Goal: Transaction & Acquisition: Subscribe to service/newsletter

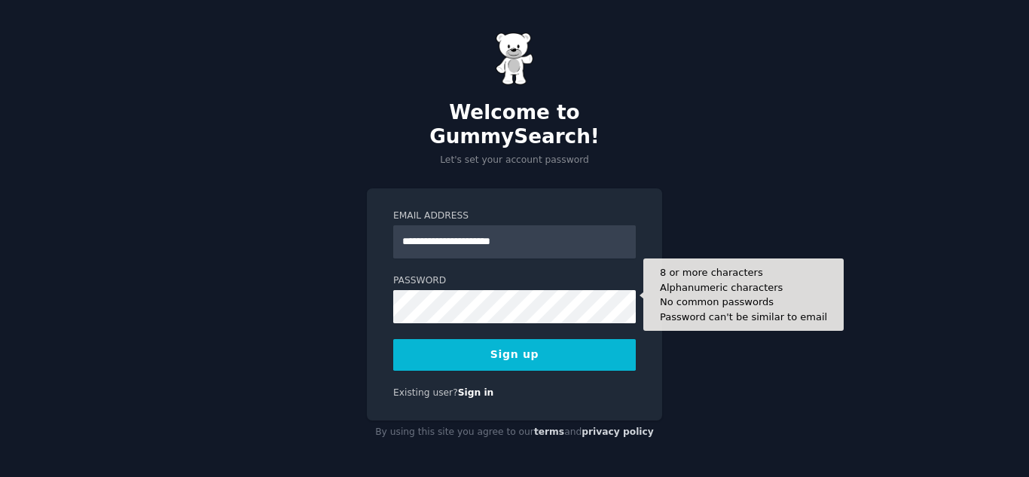
type input "**********"
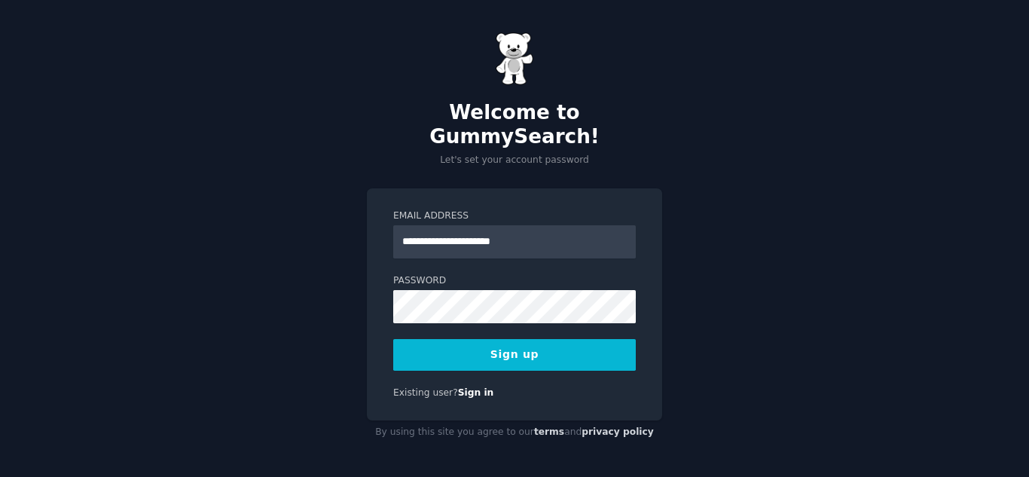
click at [456, 339] on button "Sign up" at bounding box center [514, 355] width 243 height 32
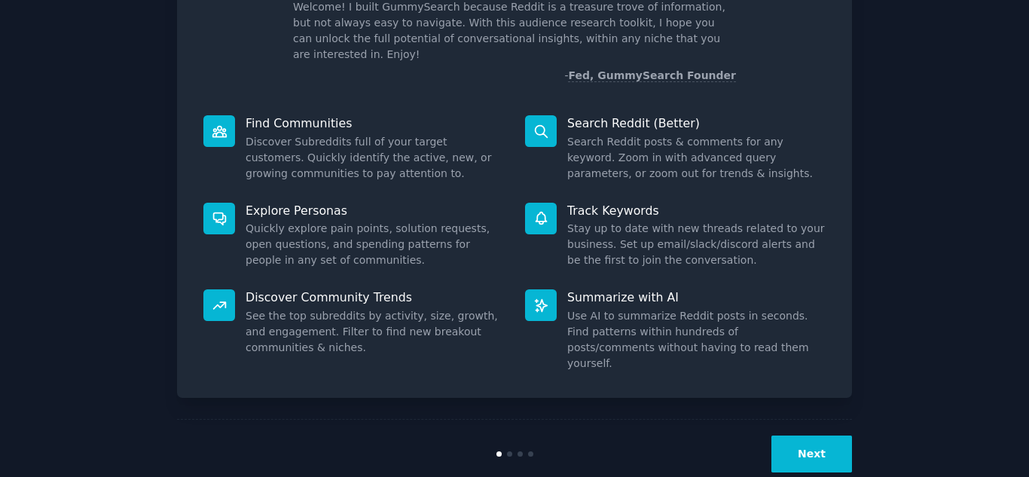
scroll to position [113, 0]
click at [824, 435] on button "Next" at bounding box center [812, 453] width 81 height 37
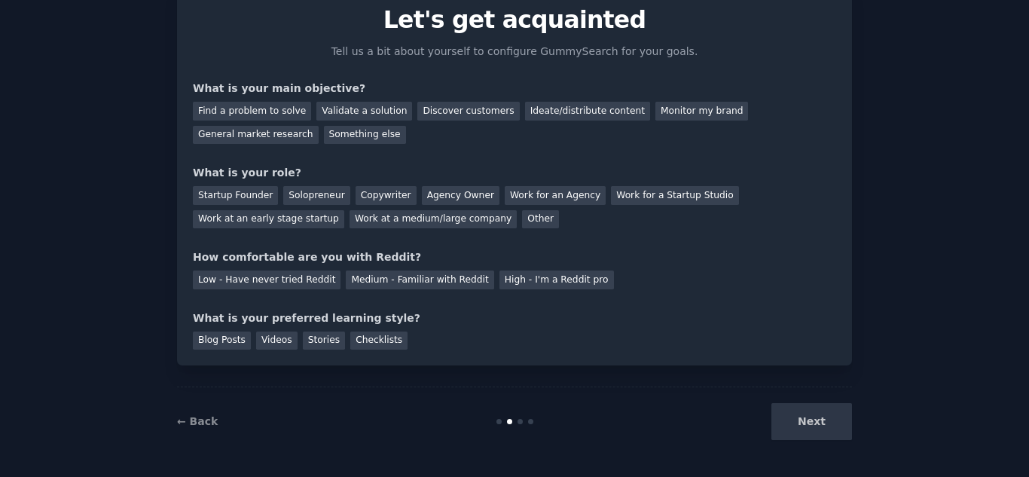
click at [799, 424] on div "Next" at bounding box center [739, 421] width 225 height 37
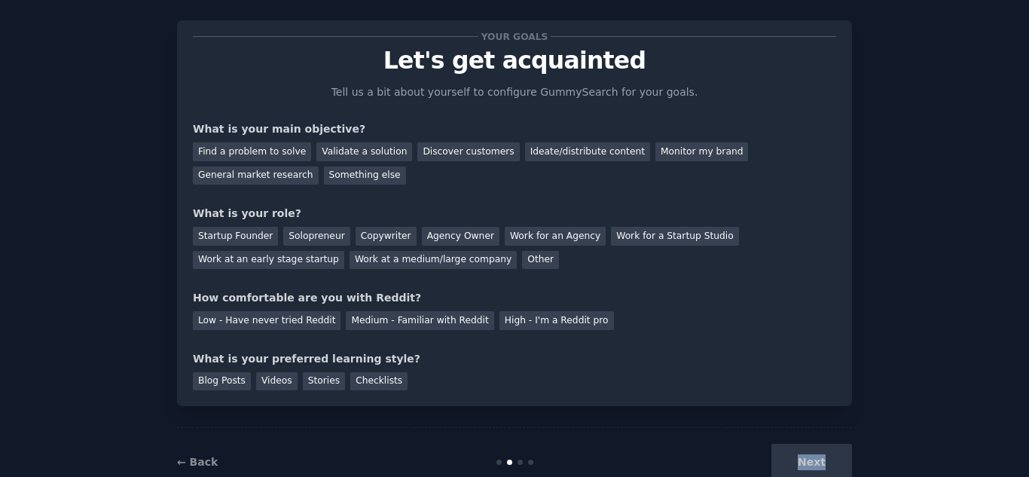
scroll to position [0, 0]
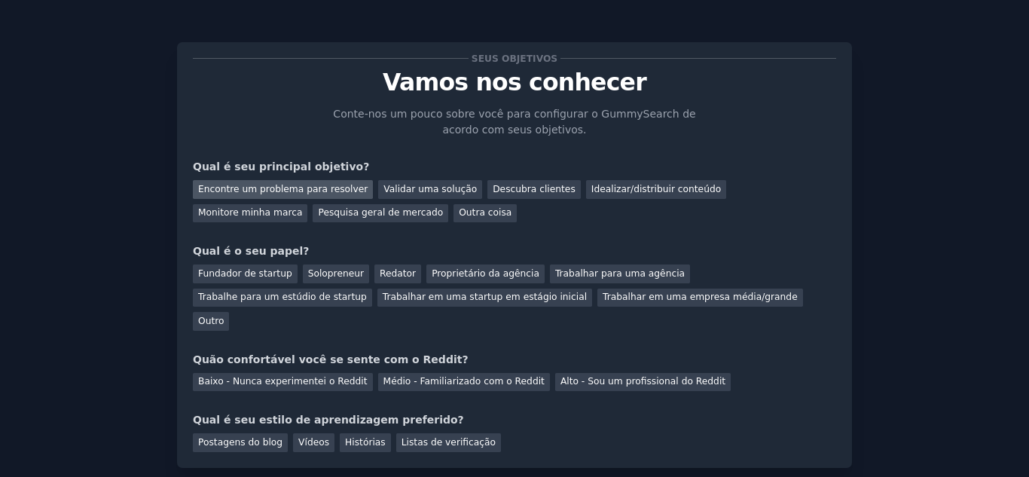
click at [283, 187] on font "Encontre um problema para resolver" at bounding box center [283, 189] width 170 height 11
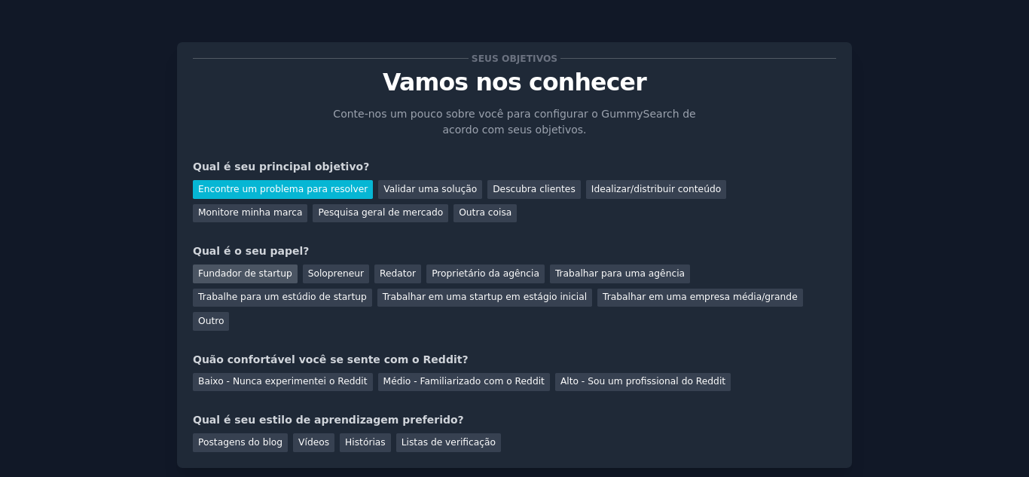
click at [221, 273] on font "Fundador de startup" at bounding box center [245, 273] width 94 height 11
click at [486, 376] on font "Médio - Familiarizado com o Reddit" at bounding box center [464, 381] width 161 height 11
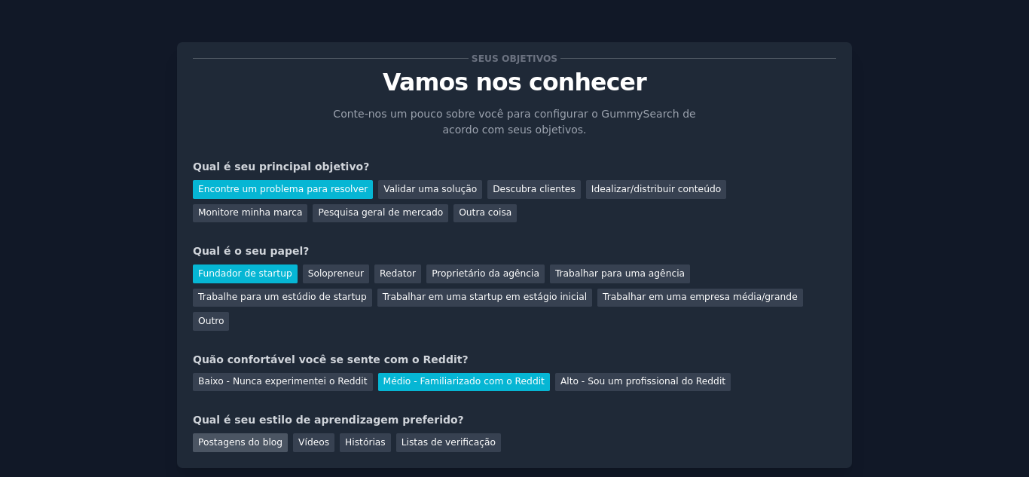
click at [234, 437] on font "Postagens do blog" at bounding box center [240, 442] width 84 height 11
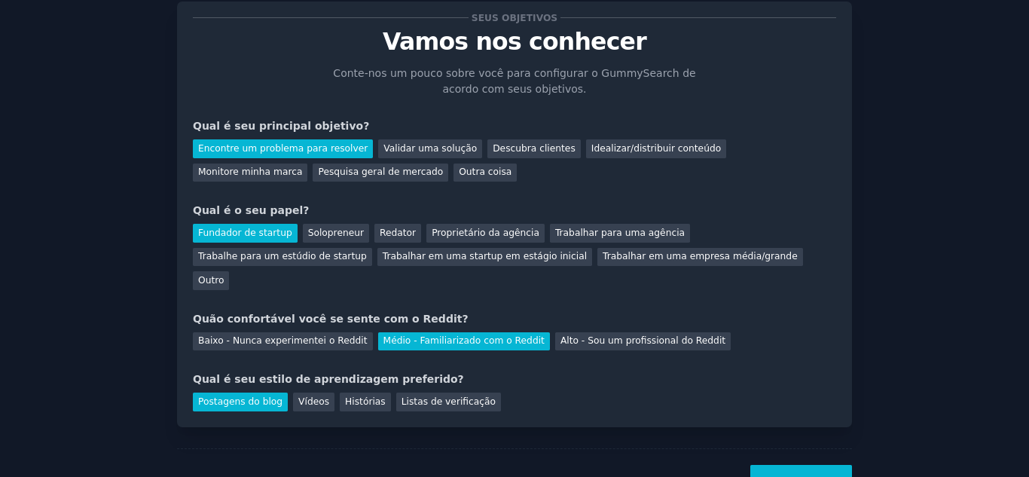
scroll to position [78, 0]
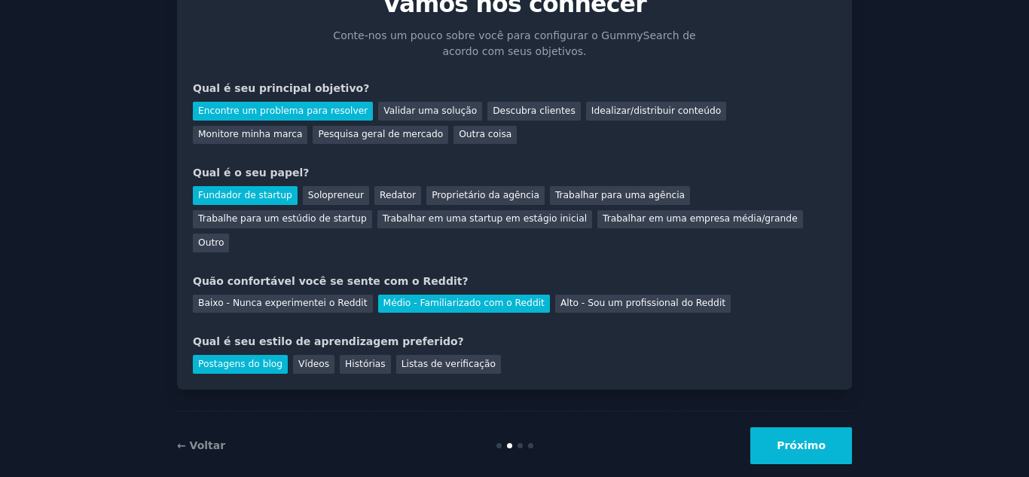
drag, startPoint x: 802, startPoint y: 417, endPoint x: 775, endPoint y: 415, distance: 26.5
click at [800, 439] on font "Próximo" at bounding box center [801, 445] width 49 height 12
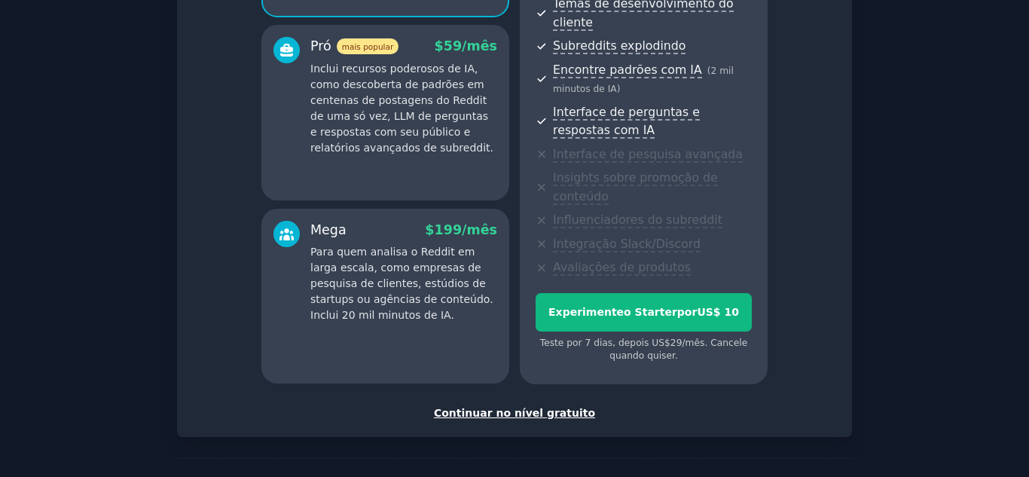
scroll to position [325, 0]
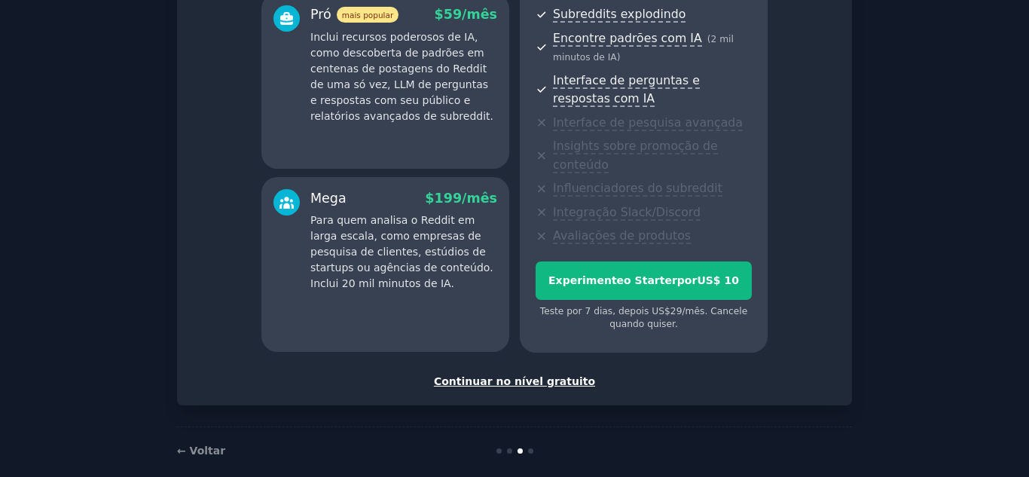
click at [530, 375] on font "Continuar no nível gratuito" at bounding box center [514, 381] width 161 height 12
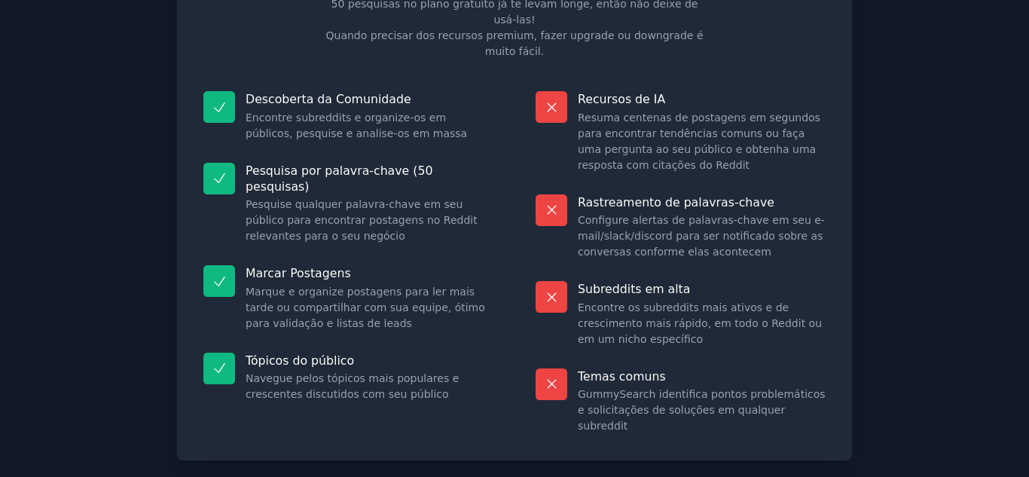
scroll to position [173, 0]
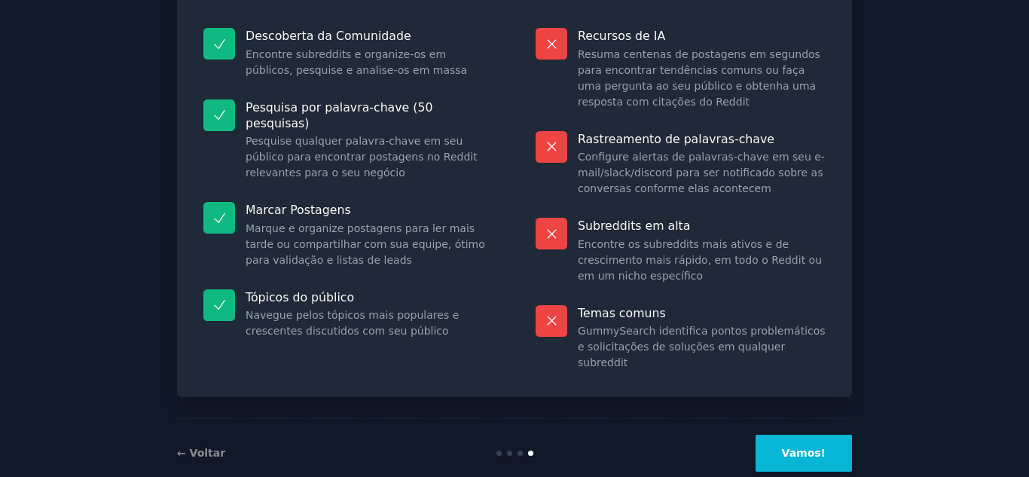
click at [787, 435] on button "Vamos!" at bounding box center [804, 453] width 96 height 37
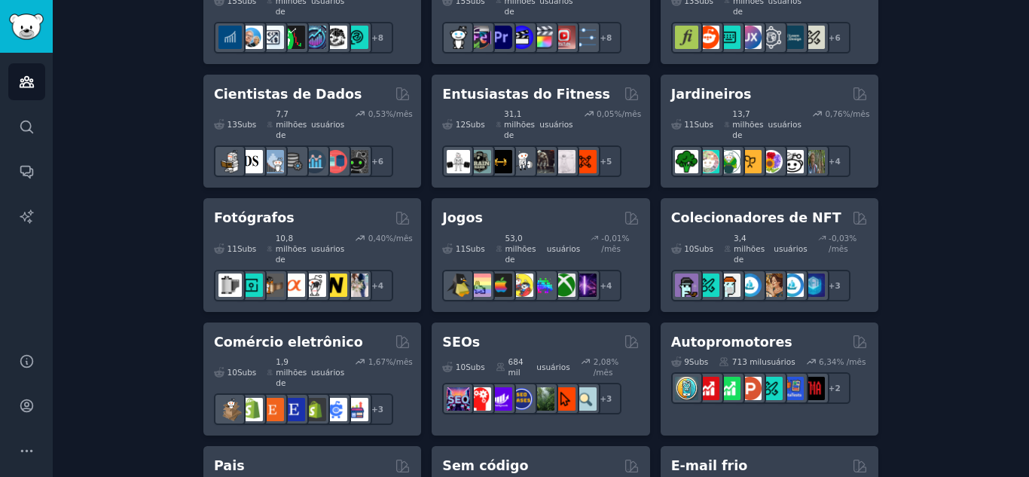
scroll to position [829, 0]
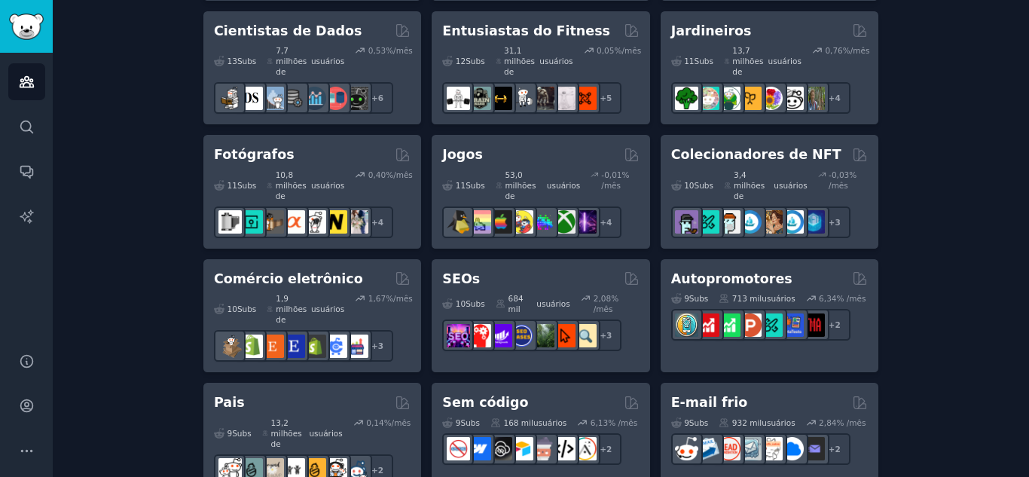
click at [499, 164] on div "11 Subs ​ 53,0 milhões de usuários -0,01 % /mês + 4" at bounding box center [540, 201] width 197 height 74
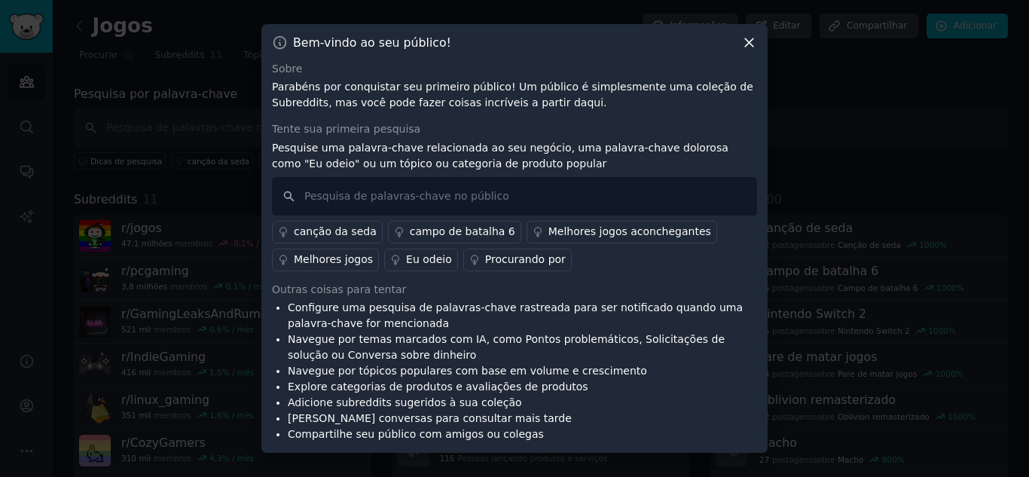
click at [749, 38] on icon at bounding box center [749, 43] width 16 height 16
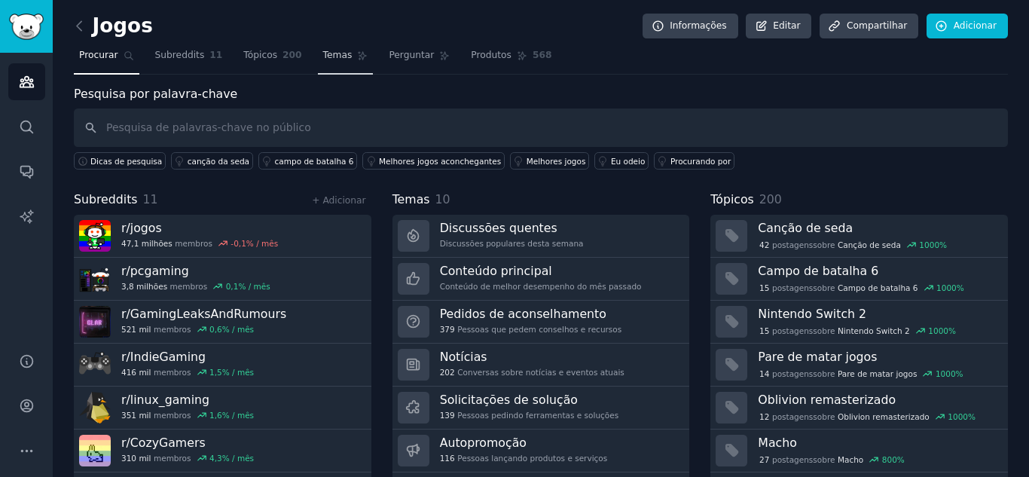
click at [323, 59] on font "Temas" at bounding box center [337, 55] width 29 height 11
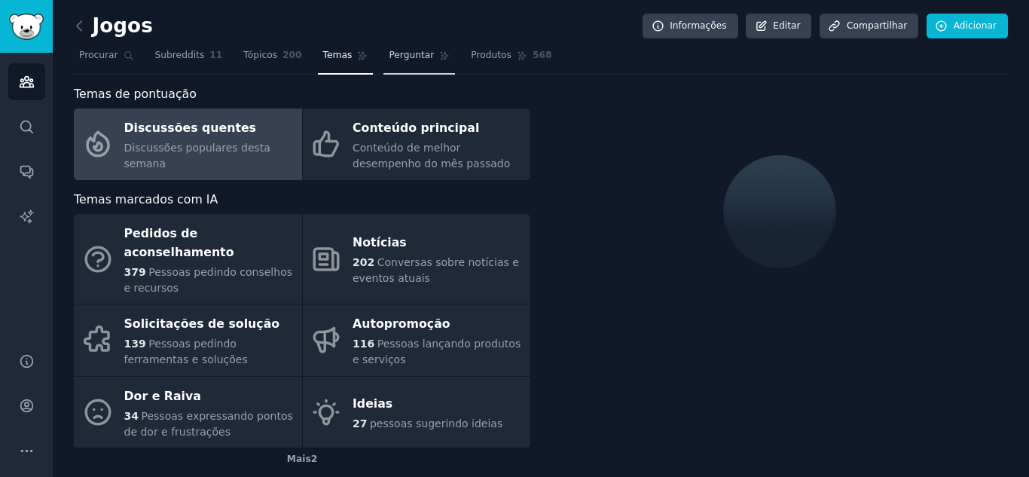
click at [397, 54] on font "Perguntar" at bounding box center [411, 55] width 45 height 11
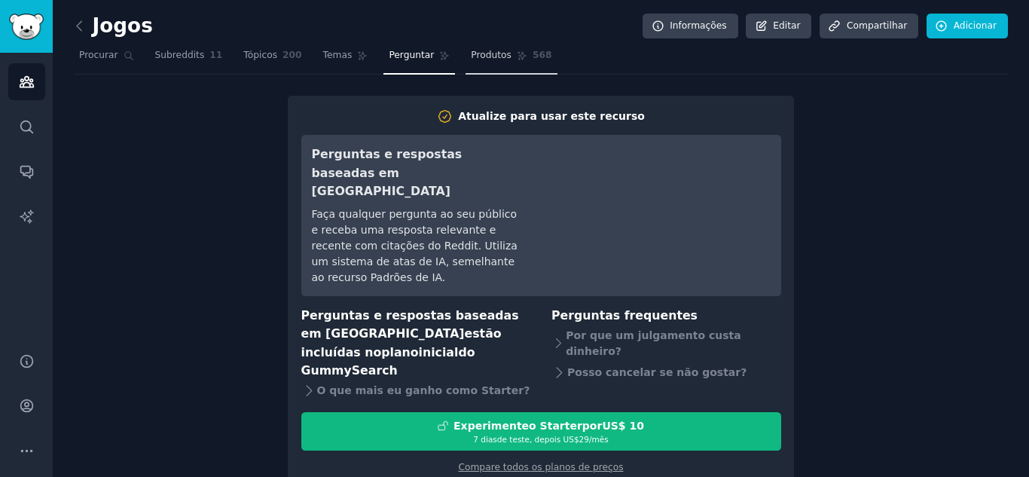
click at [467, 48] on link "Produtos 568" at bounding box center [511, 59] width 91 height 31
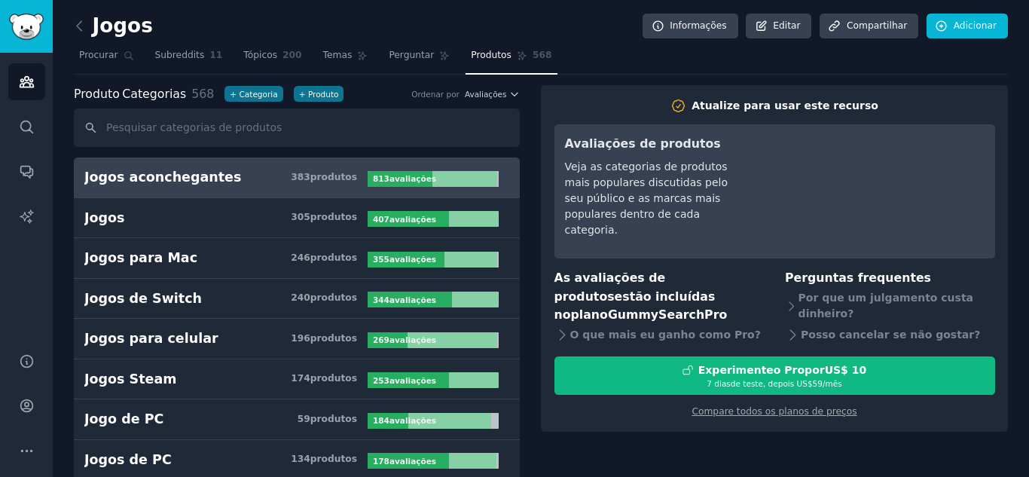
drag, startPoint x: 263, startPoint y: 54, endPoint x: 298, endPoint y: 58, distance: 35.6
click at [263, 54] on font "Tópicos" at bounding box center [260, 55] width 34 height 11
click at [298, 58] on nav "Procurar Subreddits 11 Tópicos 200 Temas Perguntar Produtos 568" at bounding box center [541, 59] width 934 height 31
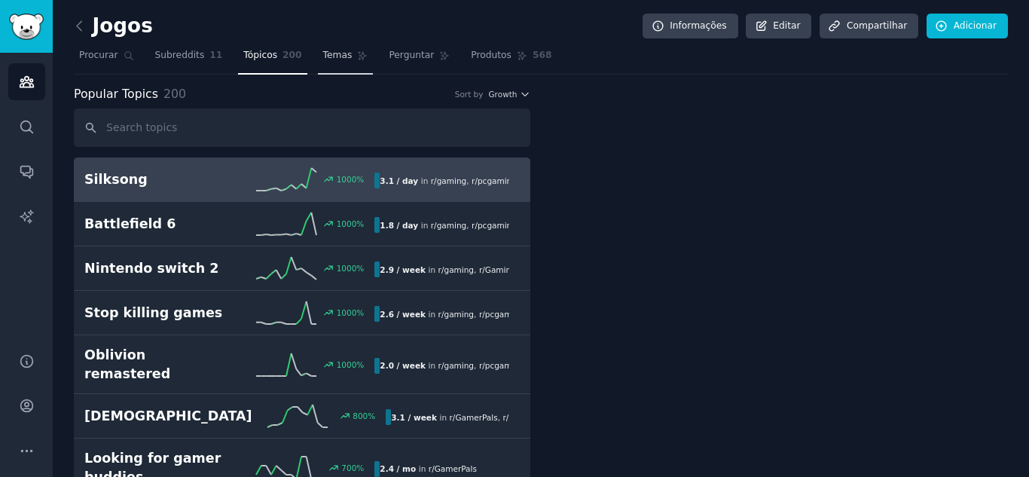
click at [323, 58] on font "Temas" at bounding box center [337, 55] width 29 height 11
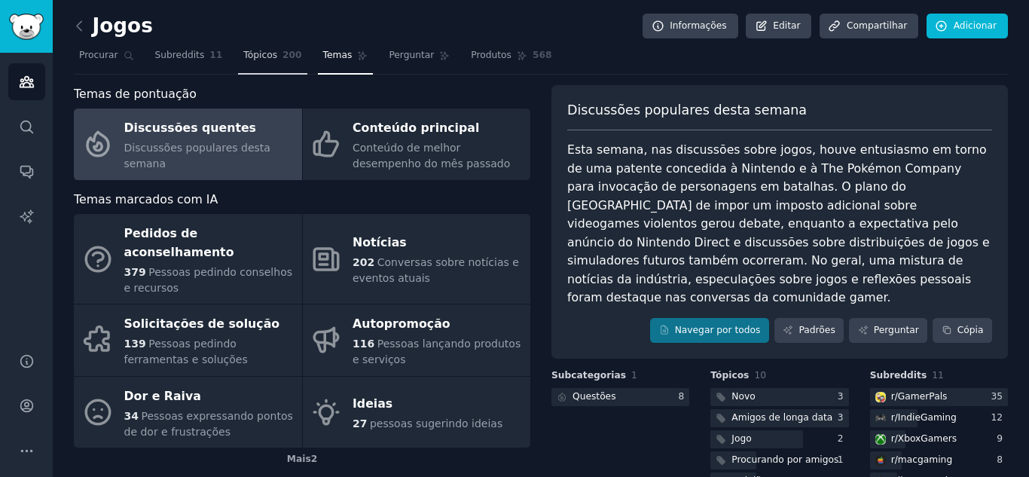
click at [261, 57] on font "Tópicos" at bounding box center [260, 55] width 34 height 11
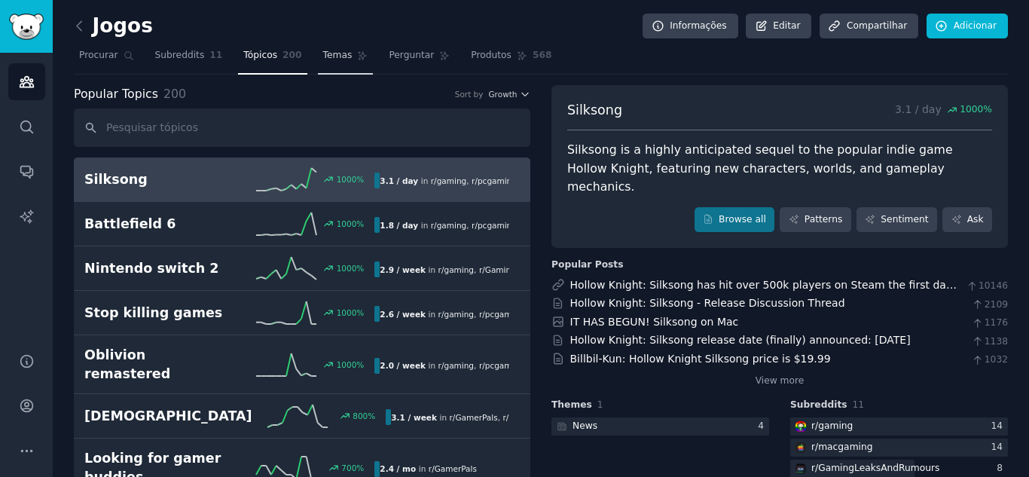
click at [318, 61] on link "Temas" at bounding box center [346, 59] width 56 height 31
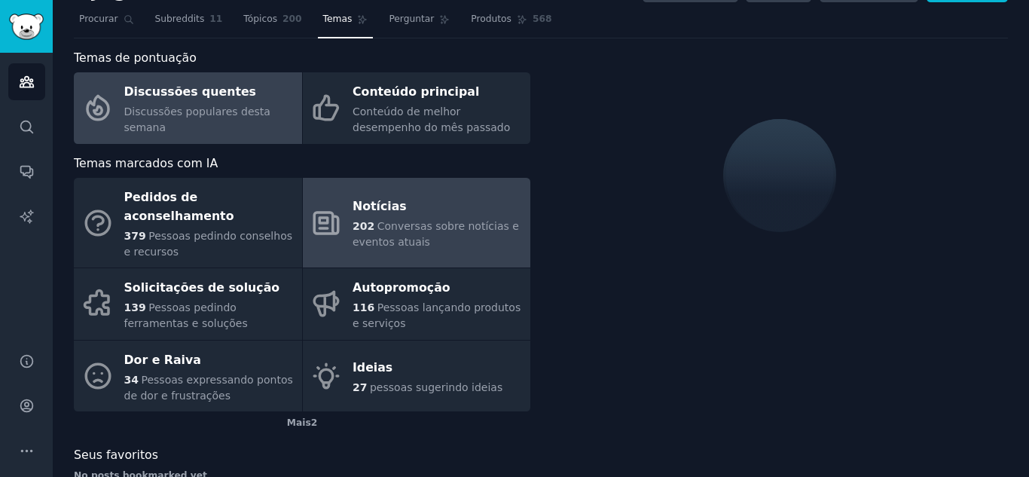
scroll to position [55, 0]
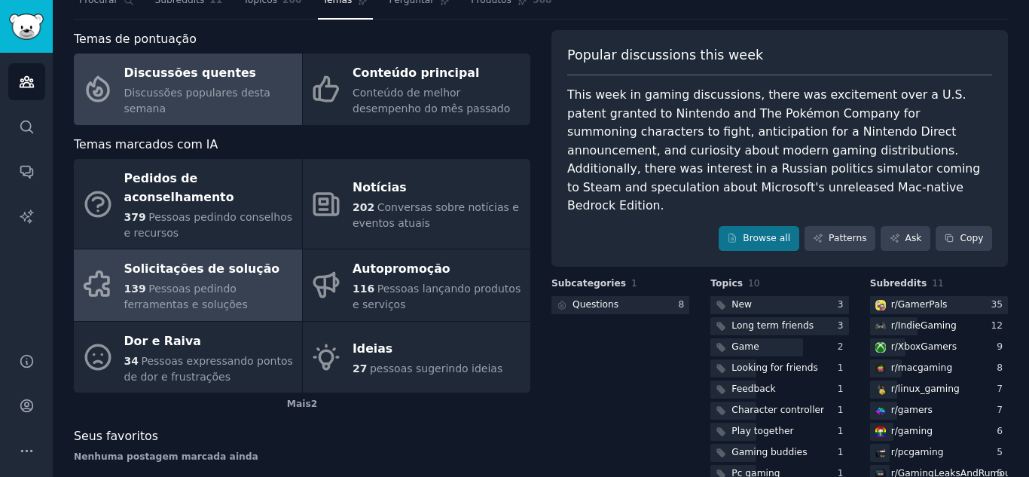
click at [202, 283] on font "Pessoas pedindo ferramentas e soluções" at bounding box center [186, 297] width 124 height 28
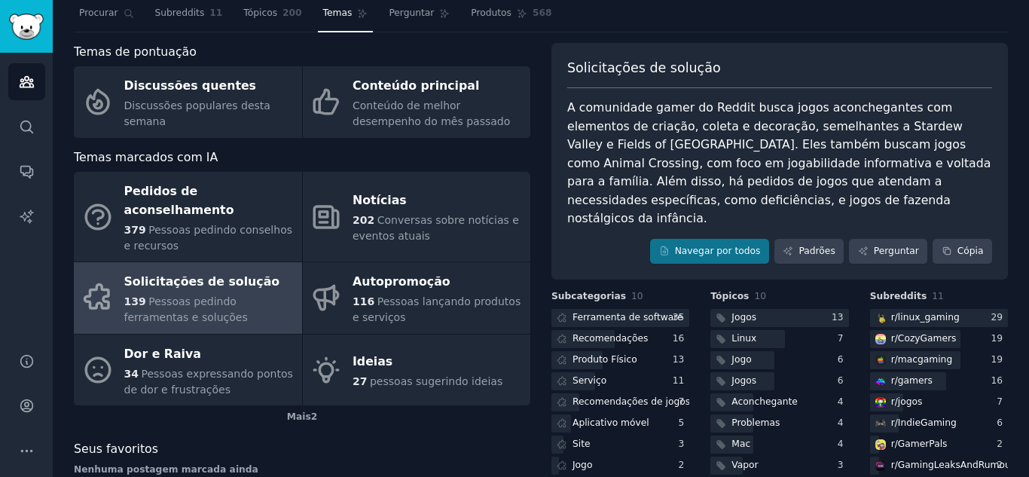
scroll to position [75, 0]
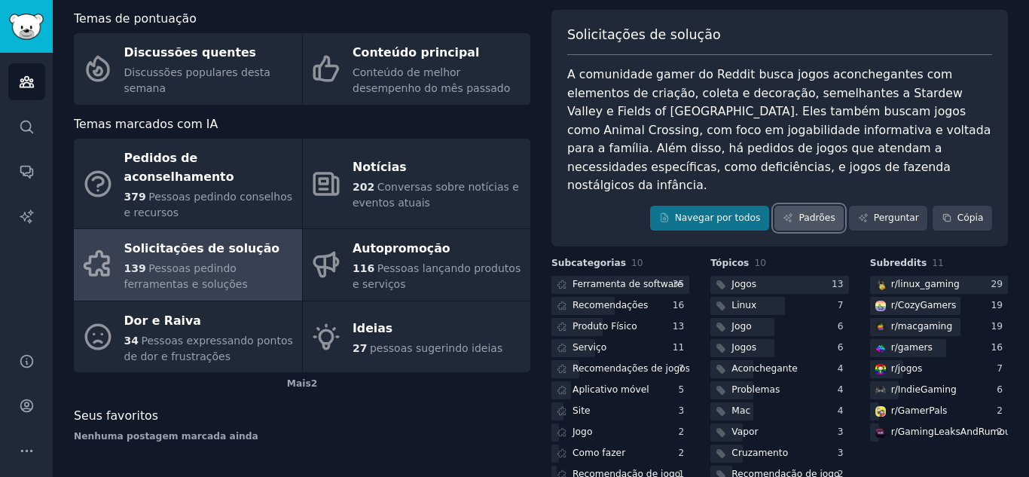
click at [815, 212] on font "Padrões" at bounding box center [817, 217] width 36 height 11
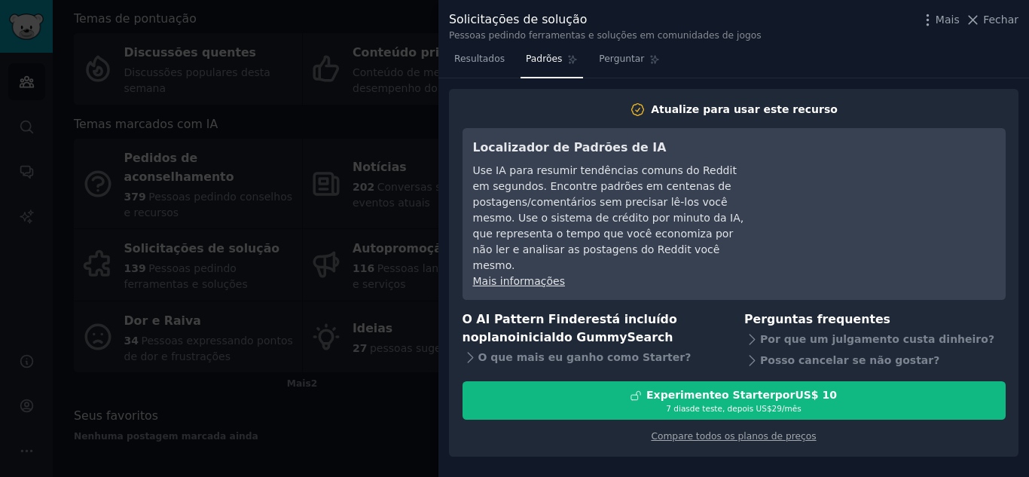
click at [274, 264] on div at bounding box center [514, 238] width 1029 height 477
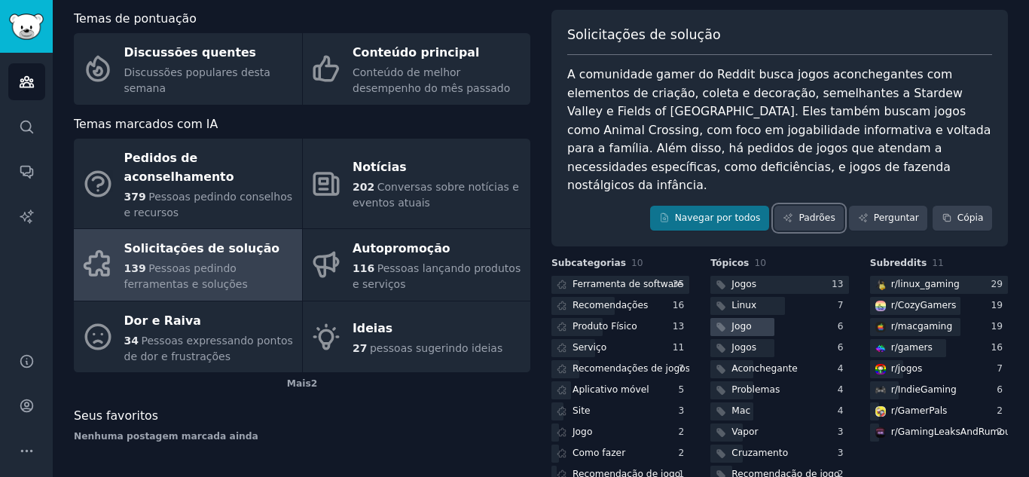
scroll to position [87, 0]
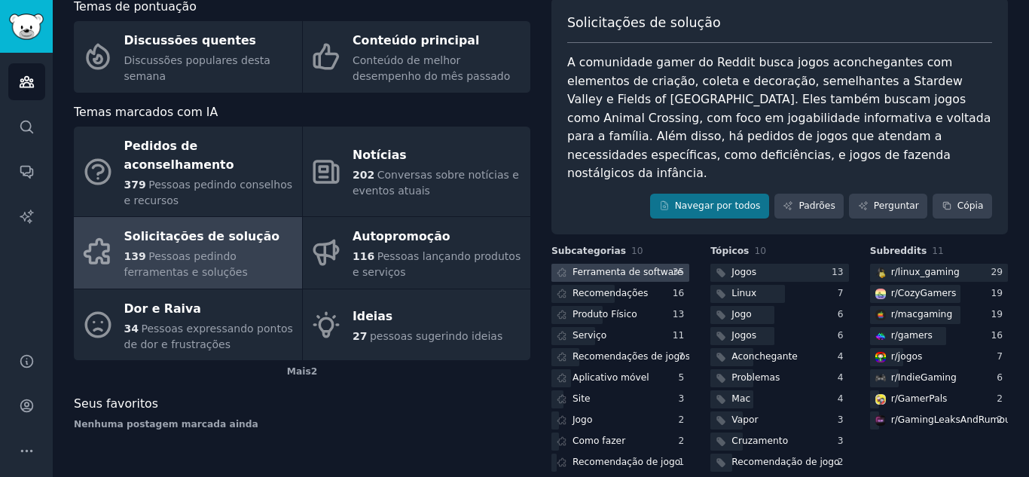
click at [638, 267] on font "Ferramenta de software" at bounding box center [628, 272] width 111 height 11
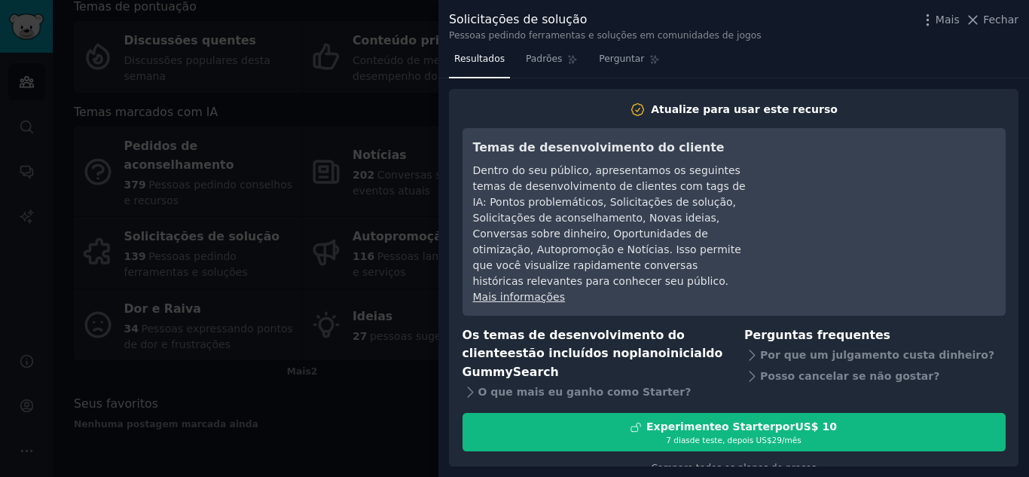
click at [365, 261] on div at bounding box center [514, 238] width 1029 height 477
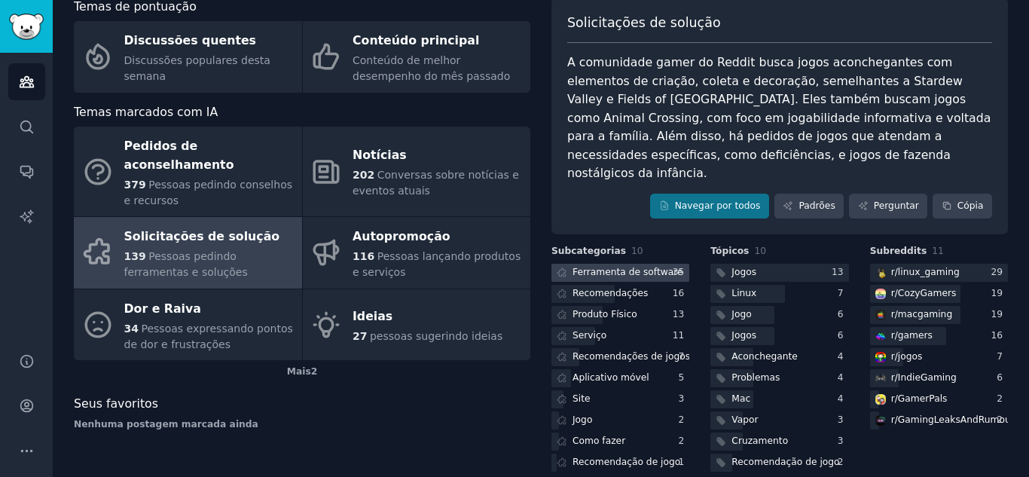
click at [613, 267] on font "Ferramenta de software" at bounding box center [628, 272] width 111 height 11
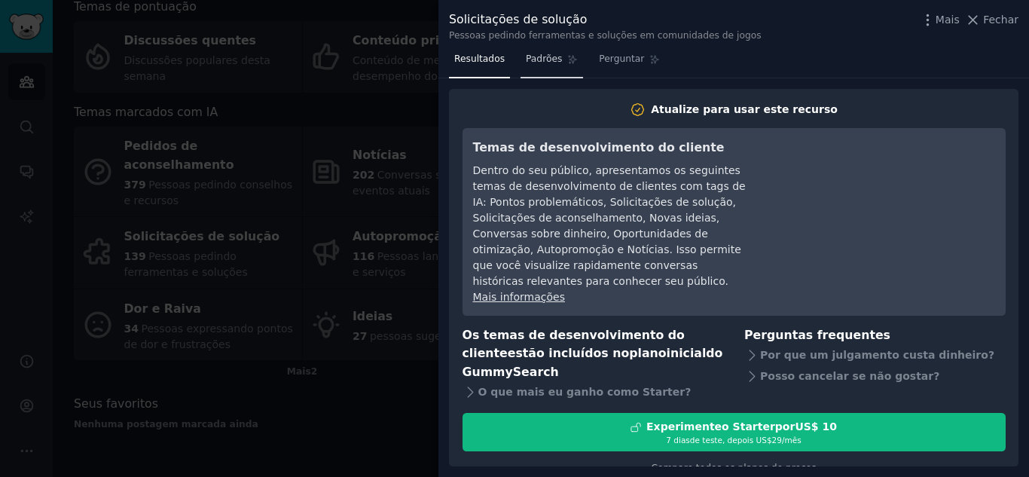
click at [546, 60] on font "Padrões" at bounding box center [544, 58] width 36 height 11
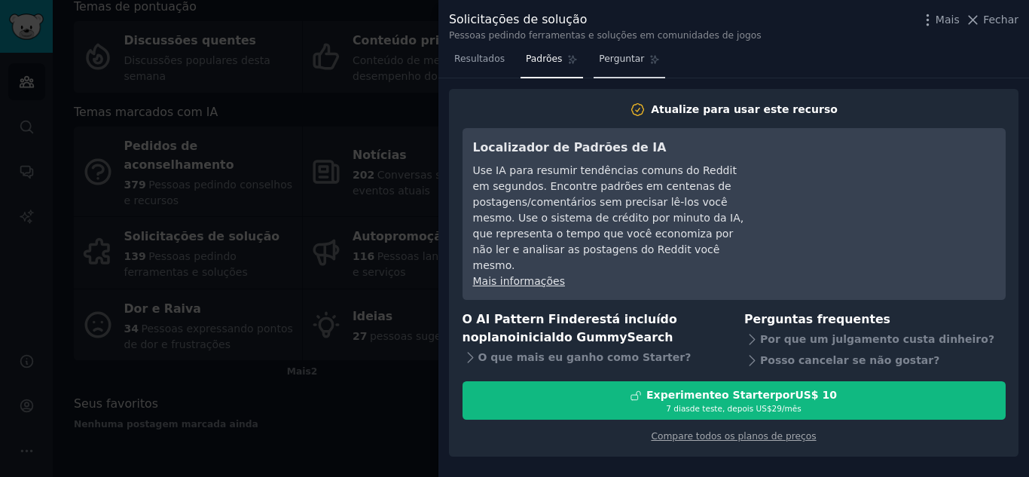
click at [604, 63] on font "Perguntar" at bounding box center [621, 58] width 45 height 11
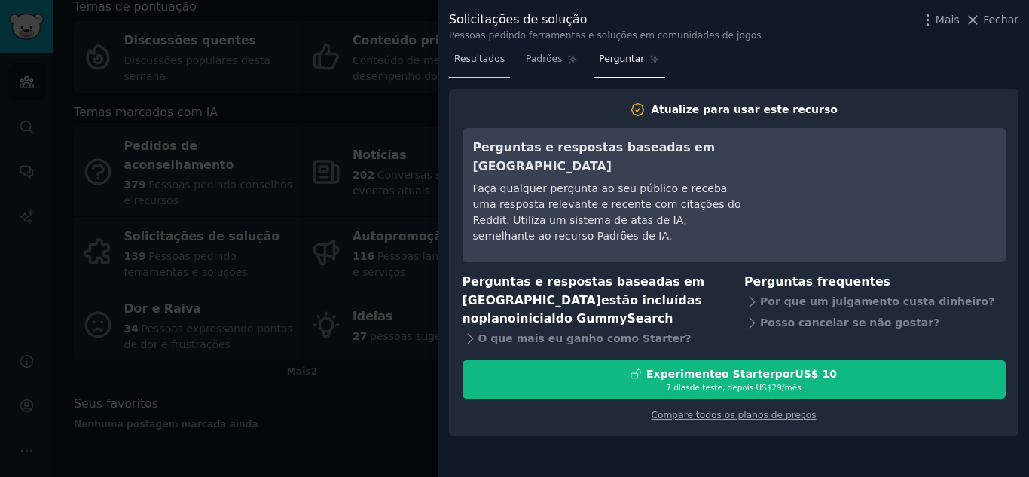
click at [464, 60] on font "Resultados" at bounding box center [479, 58] width 50 height 11
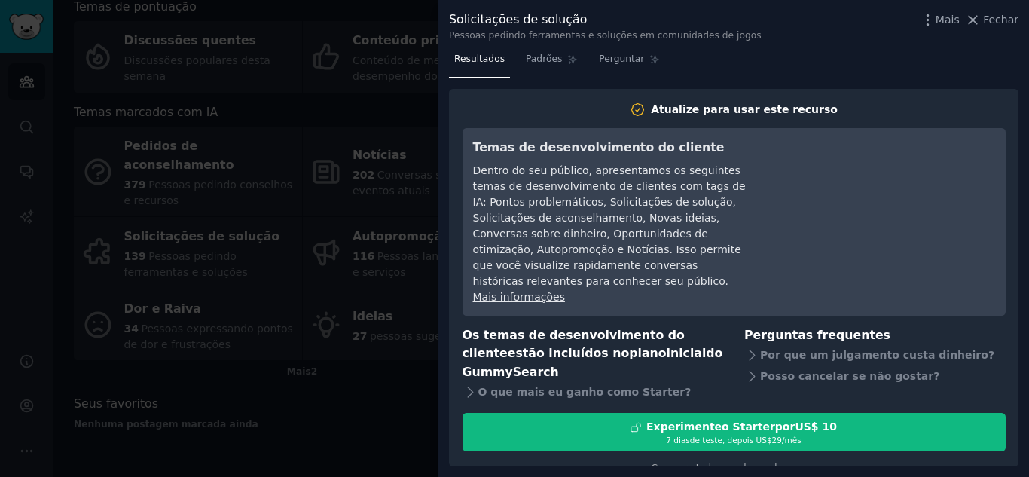
click at [391, 230] on div at bounding box center [514, 238] width 1029 height 477
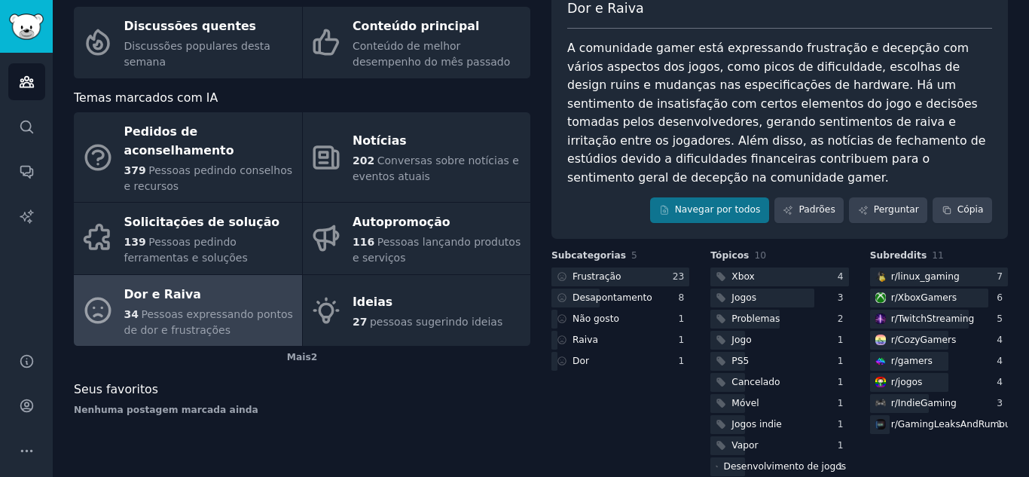
scroll to position [106, 0]
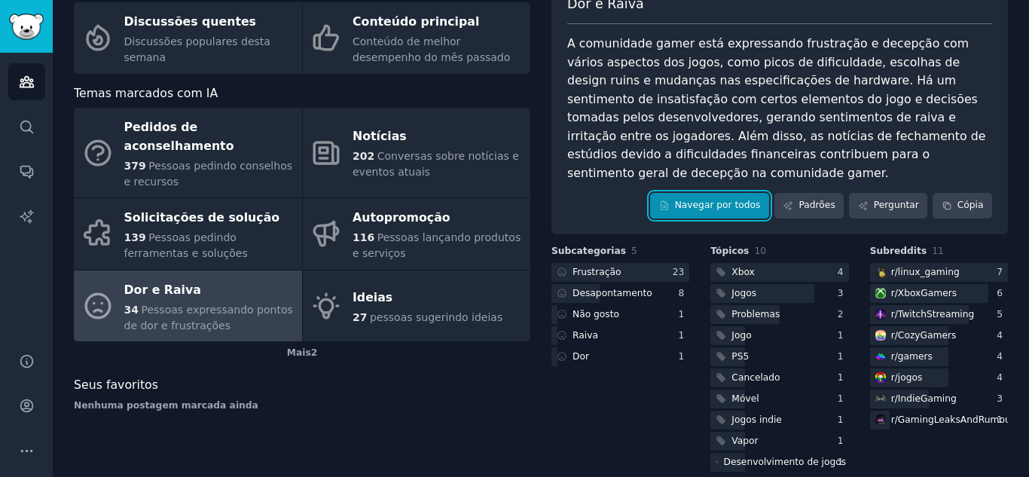
click at [732, 200] on font "Navegar por todos" at bounding box center [718, 205] width 86 height 11
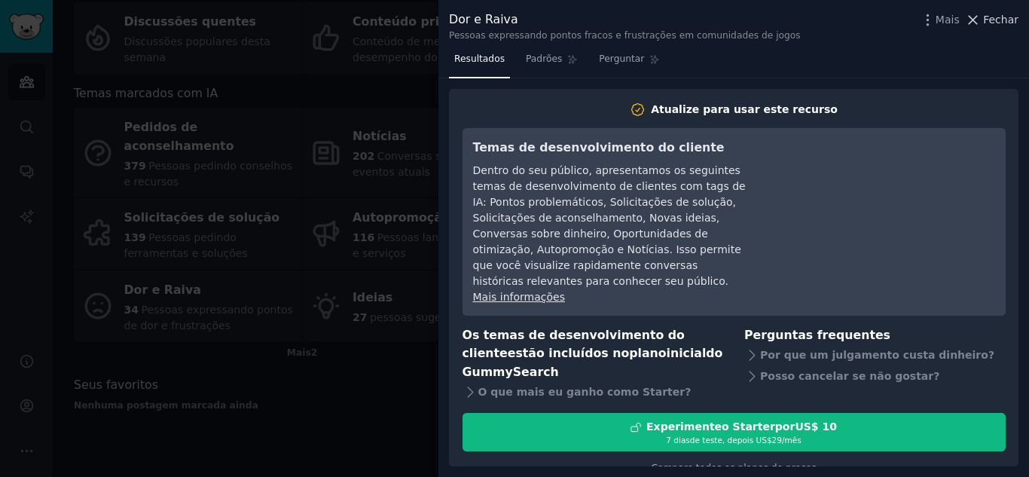
click at [997, 16] on font "Fechar" at bounding box center [1000, 20] width 35 height 12
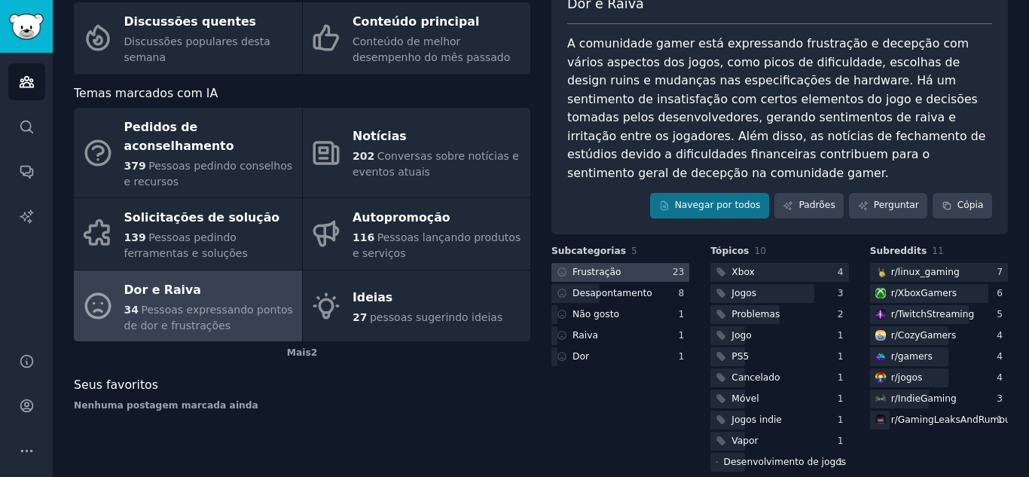
click at [626, 263] on div at bounding box center [621, 272] width 138 height 19
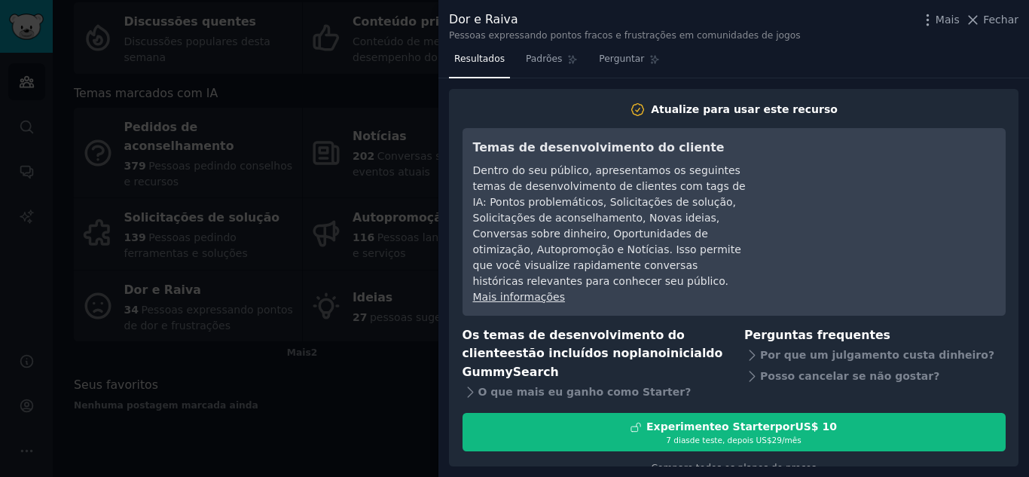
click at [311, 341] on div at bounding box center [514, 238] width 1029 height 477
